Goal: Task Accomplishment & Management: Manage account settings

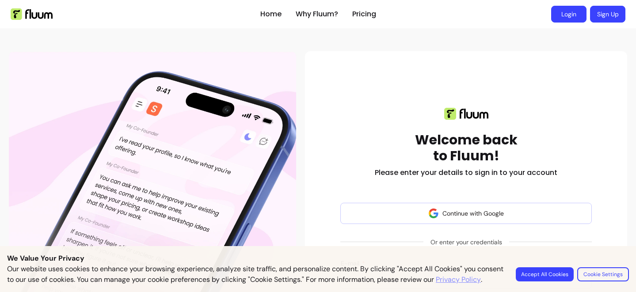
click at [568, 18] on link "Login" at bounding box center [568, 14] width 35 height 17
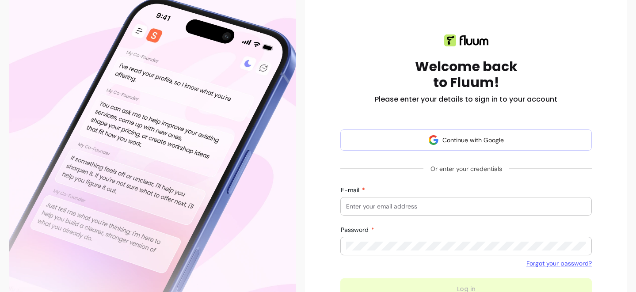
click at [460, 198] on div at bounding box center [466, 207] width 240 height 18
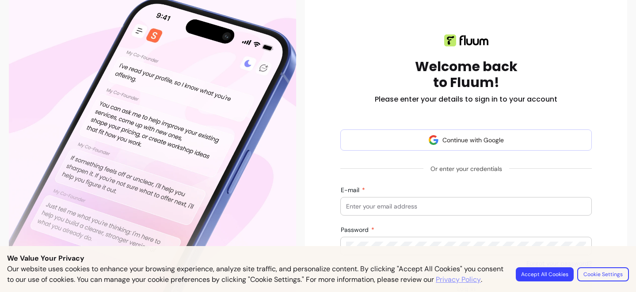
type input "emilylrking@gmail.com"
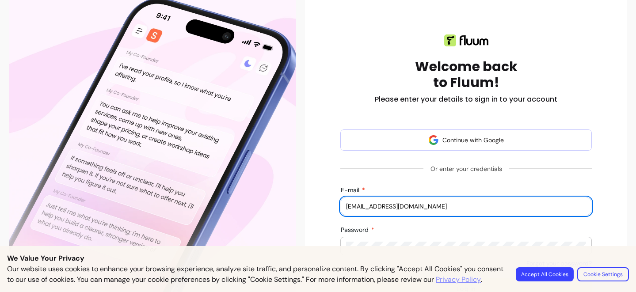
scroll to position [141, 0]
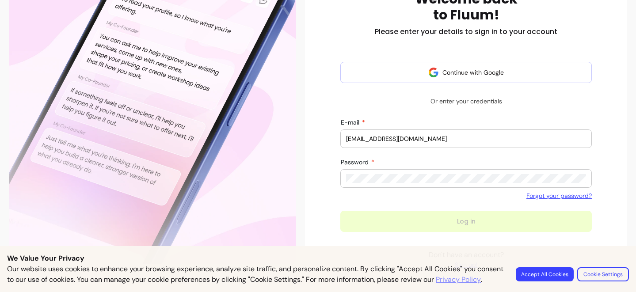
click at [430, 184] on div at bounding box center [466, 179] width 240 height 18
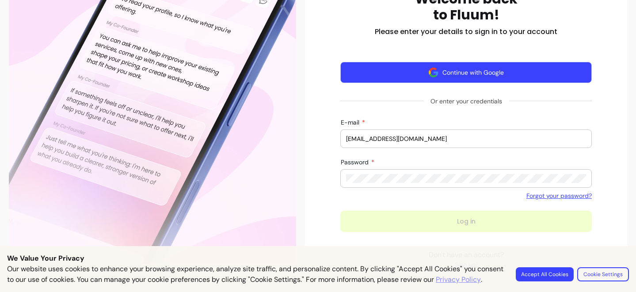
click at [457, 72] on button "Continue with Google" at bounding box center [465, 72] width 251 height 21
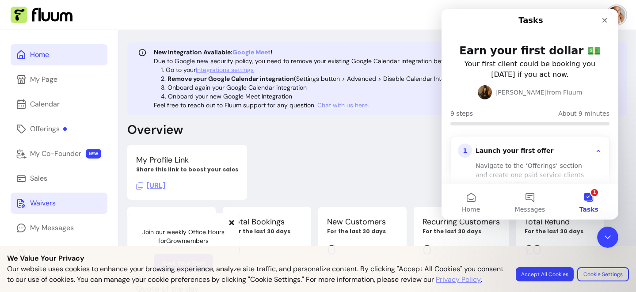
scroll to position [60, 0]
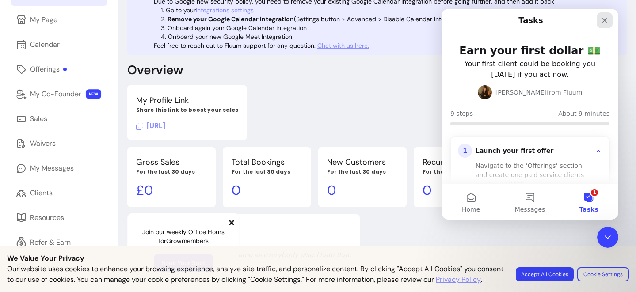
click at [606, 20] on icon "Close" at bounding box center [604, 20] width 7 height 7
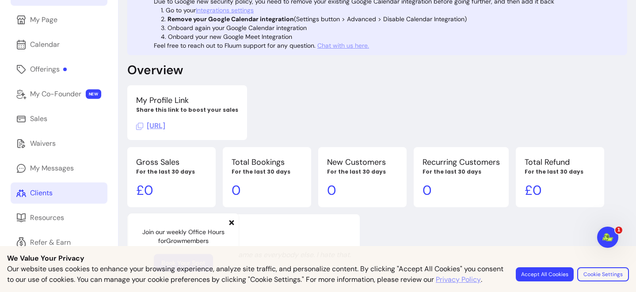
scroll to position [0, 0]
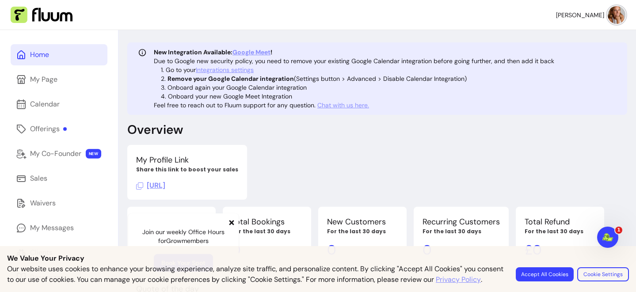
click at [619, 15] on img at bounding box center [617, 15] width 18 height 18
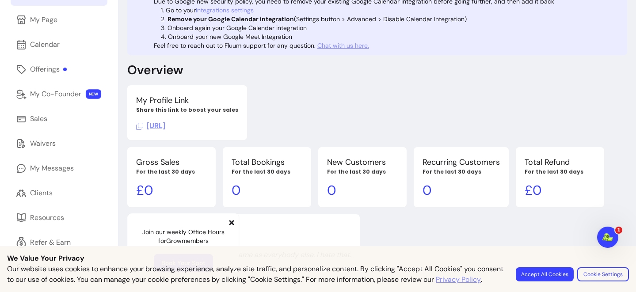
click at [554, 276] on div "Our website uses cookies to enhance your browsing experience, analyze site traf…" at bounding box center [318, 274] width 622 height 21
click at [546, 267] on button "Accept All Cookies" at bounding box center [545, 274] width 58 height 14
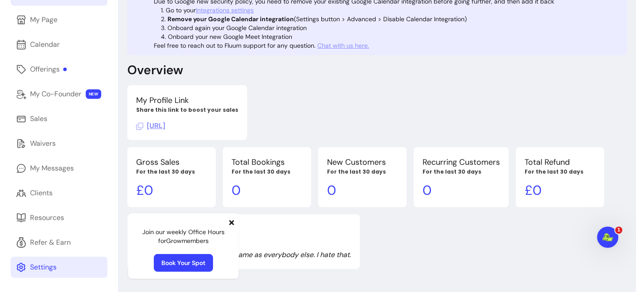
click at [59, 269] on link "Settings" at bounding box center [59, 267] width 97 height 21
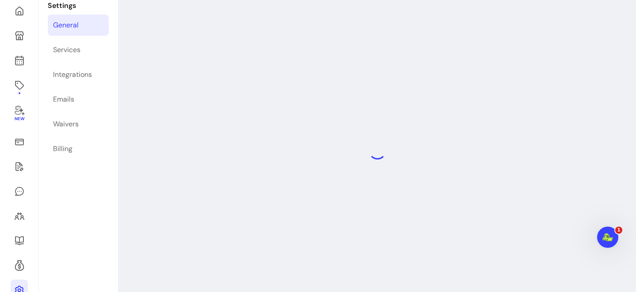
scroll to position [30, 0]
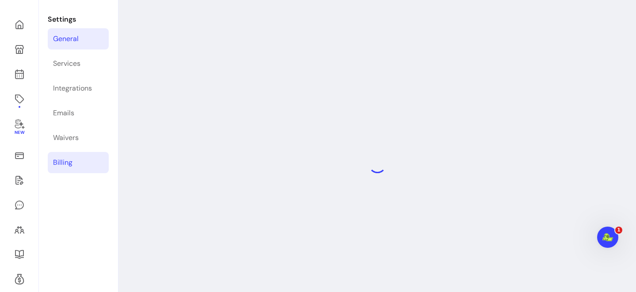
click at [93, 162] on link "Billing" at bounding box center [78, 162] width 61 height 21
select select "**********"
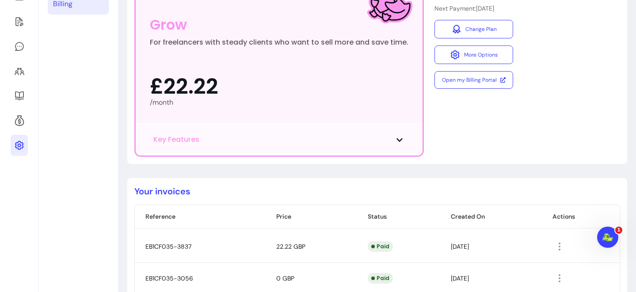
scroll to position [94, 0]
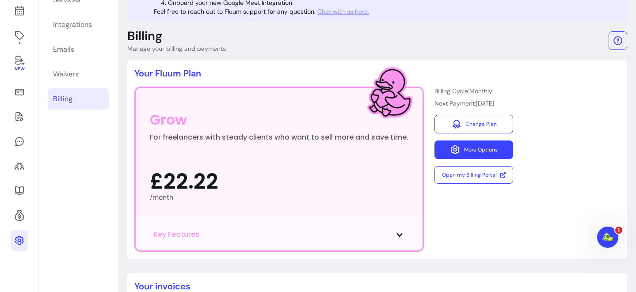
click at [482, 152] on button "More Options" at bounding box center [473, 150] width 79 height 19
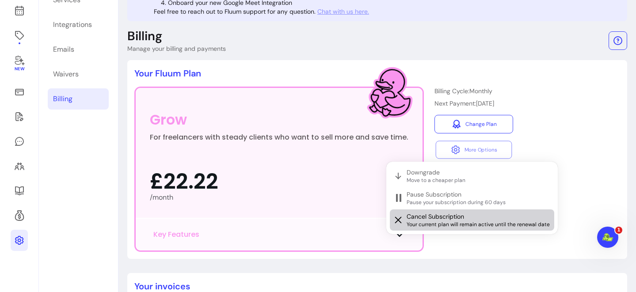
click at [464, 217] on span "Cancel Subscription" at bounding box center [435, 216] width 57 height 9
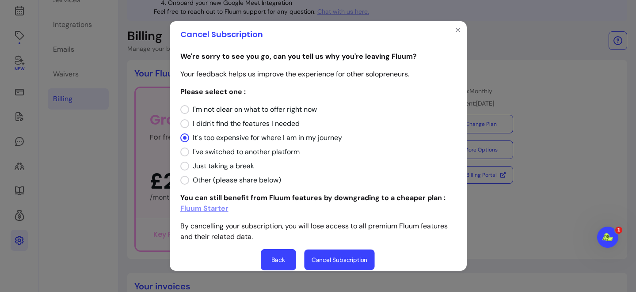
click at [324, 255] on button "Cancel Subscription" at bounding box center [339, 260] width 70 height 21
